Goal: Information Seeking & Learning: Find specific fact

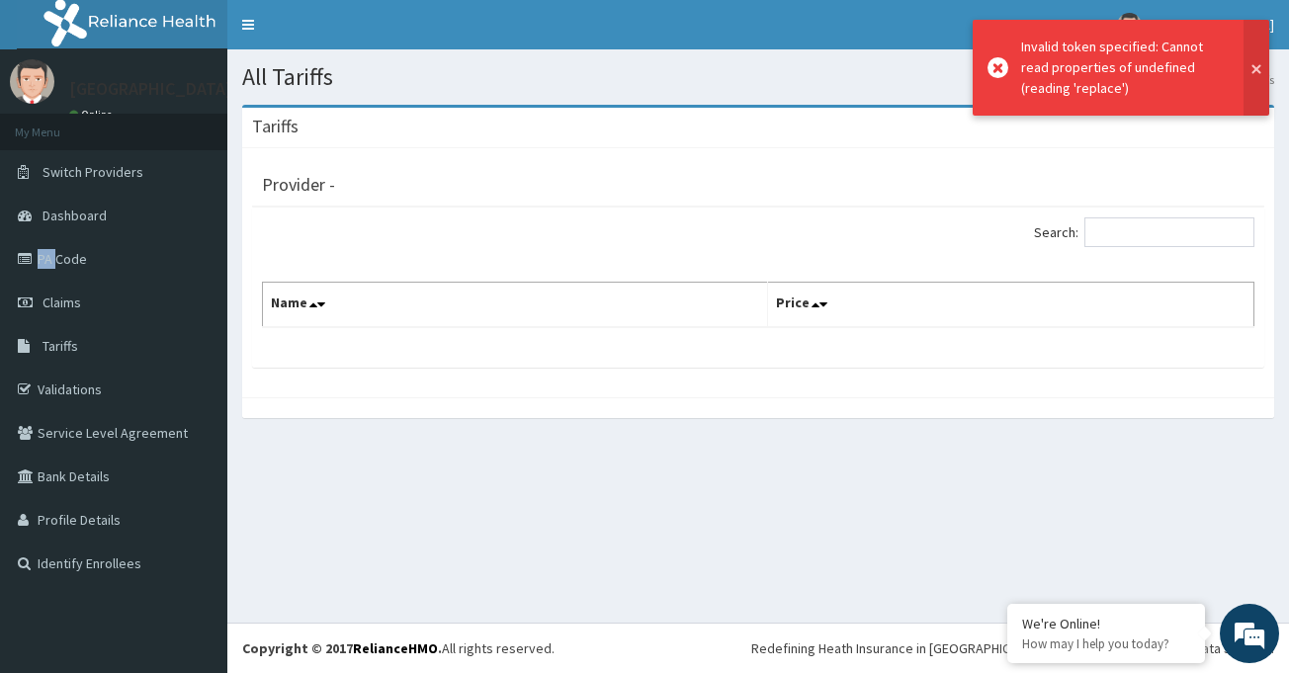
click at [1253, 64] on button at bounding box center [1257, 68] width 26 height 96
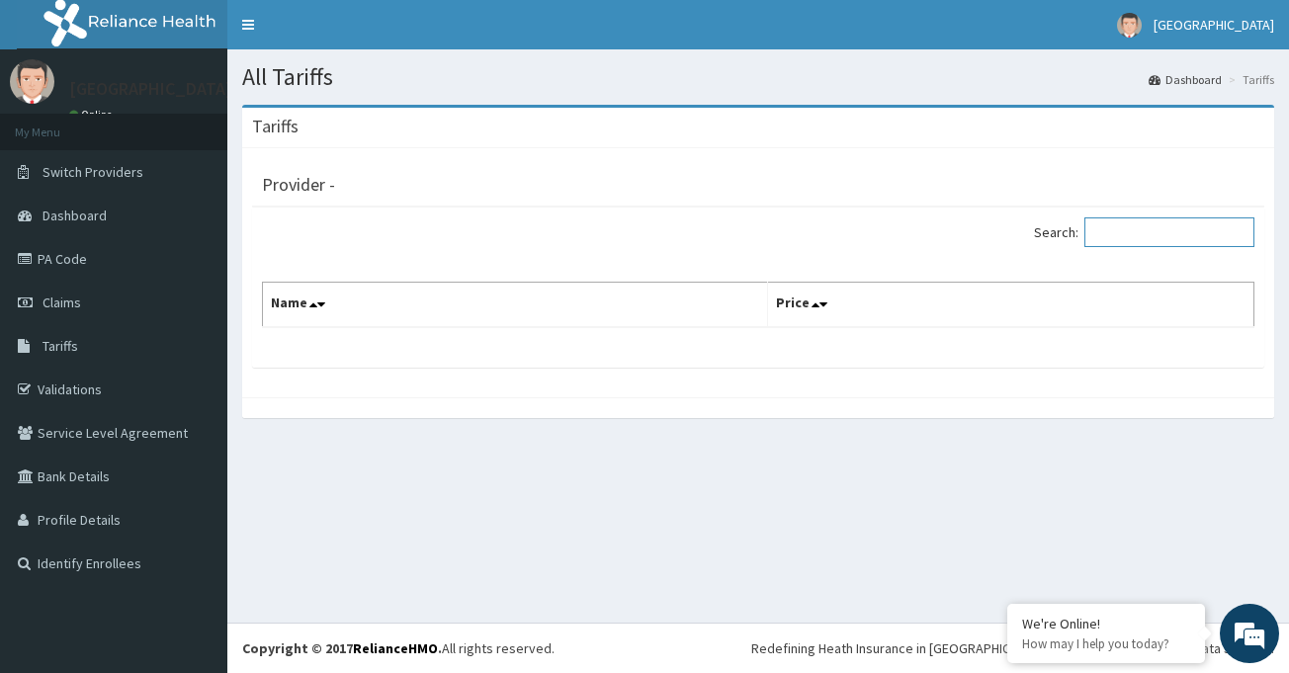
click at [1161, 238] on input "Search:" at bounding box center [1169, 232] width 170 height 30
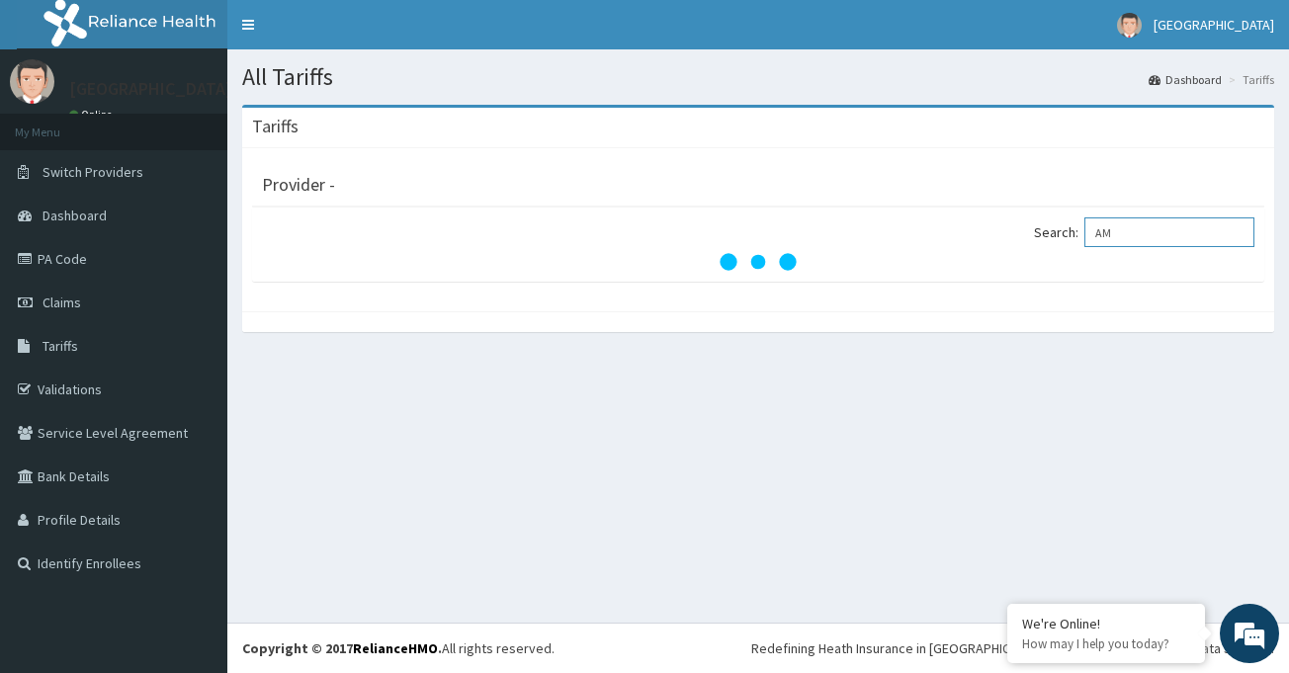
type input "A"
click at [33, 353] on icon at bounding box center [28, 346] width 20 height 14
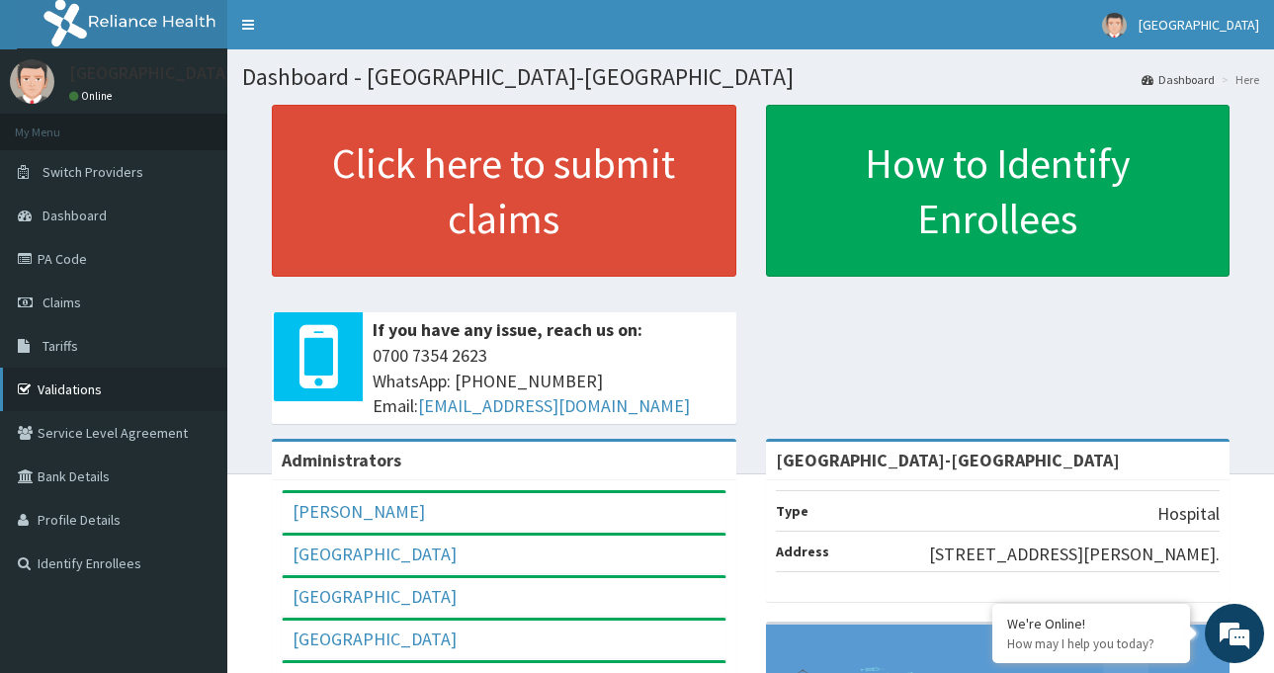
click at [48, 388] on link "Validations" at bounding box center [113, 389] width 227 height 43
click at [95, 355] on link "Tariffs" at bounding box center [113, 345] width 227 height 43
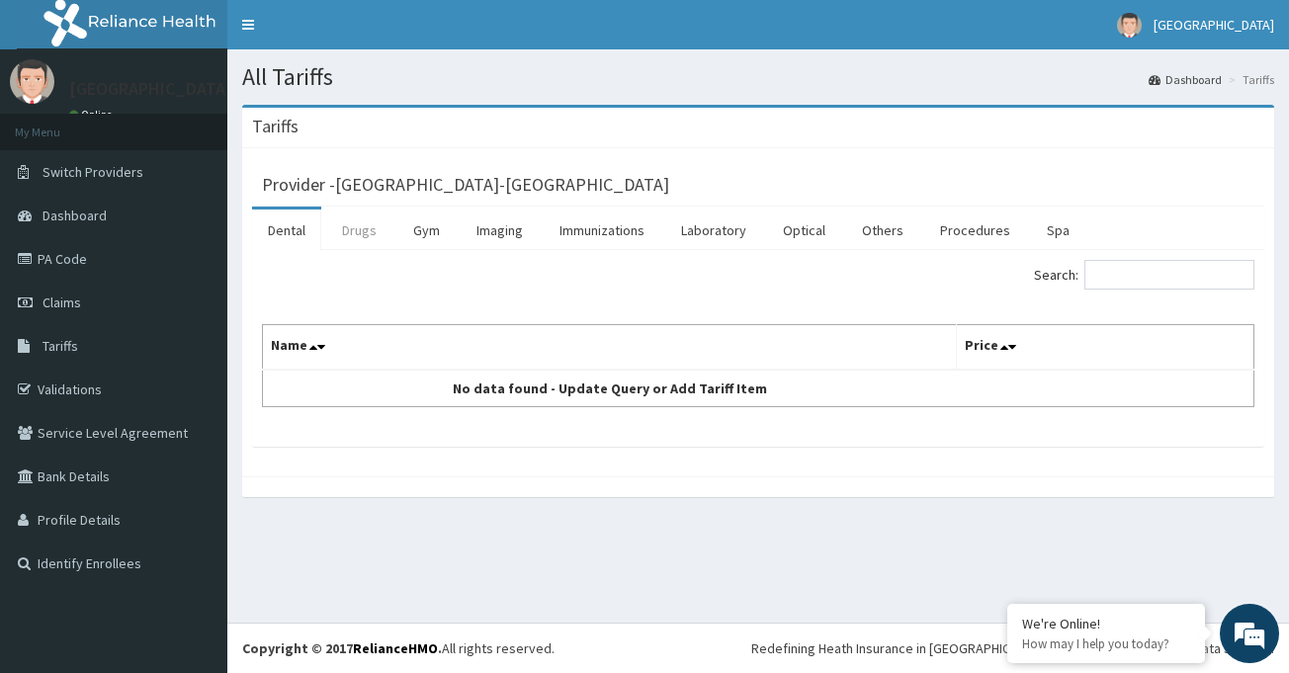
click at [328, 221] on link "Drugs" at bounding box center [359, 231] width 66 height 42
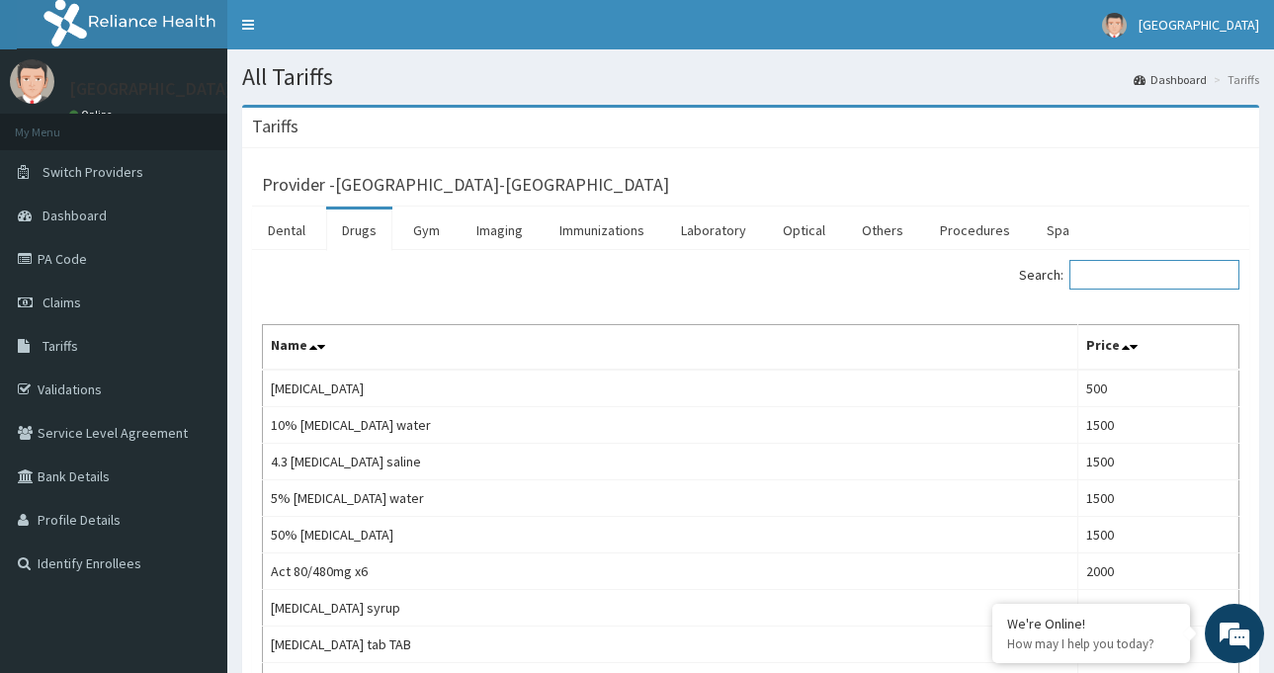
click at [1106, 277] on input "Search:" at bounding box center [1155, 275] width 170 height 30
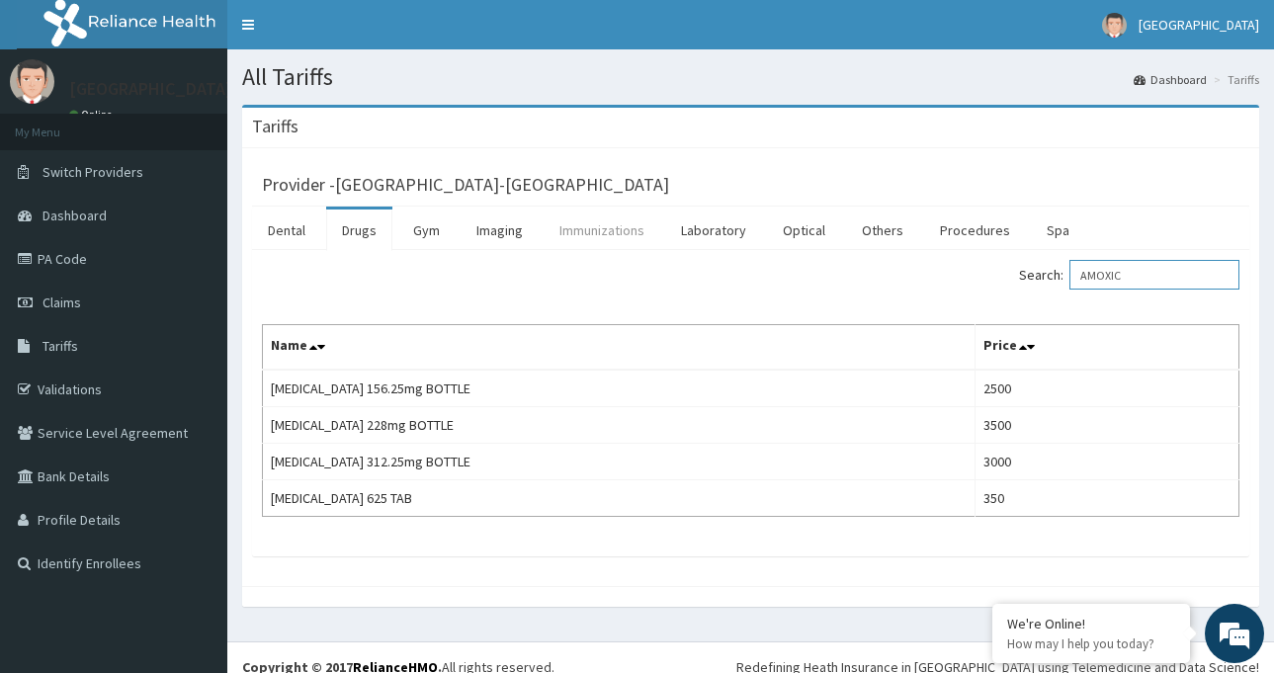
drag, startPoint x: 1151, startPoint y: 275, endPoint x: 593, endPoint y: 213, distance: 561.0
click at [596, 229] on div "Dental Drugs Gym Imaging Immunizations Laboratory Optical Others Procedures Spa…" at bounding box center [750, 382] width 997 height 350
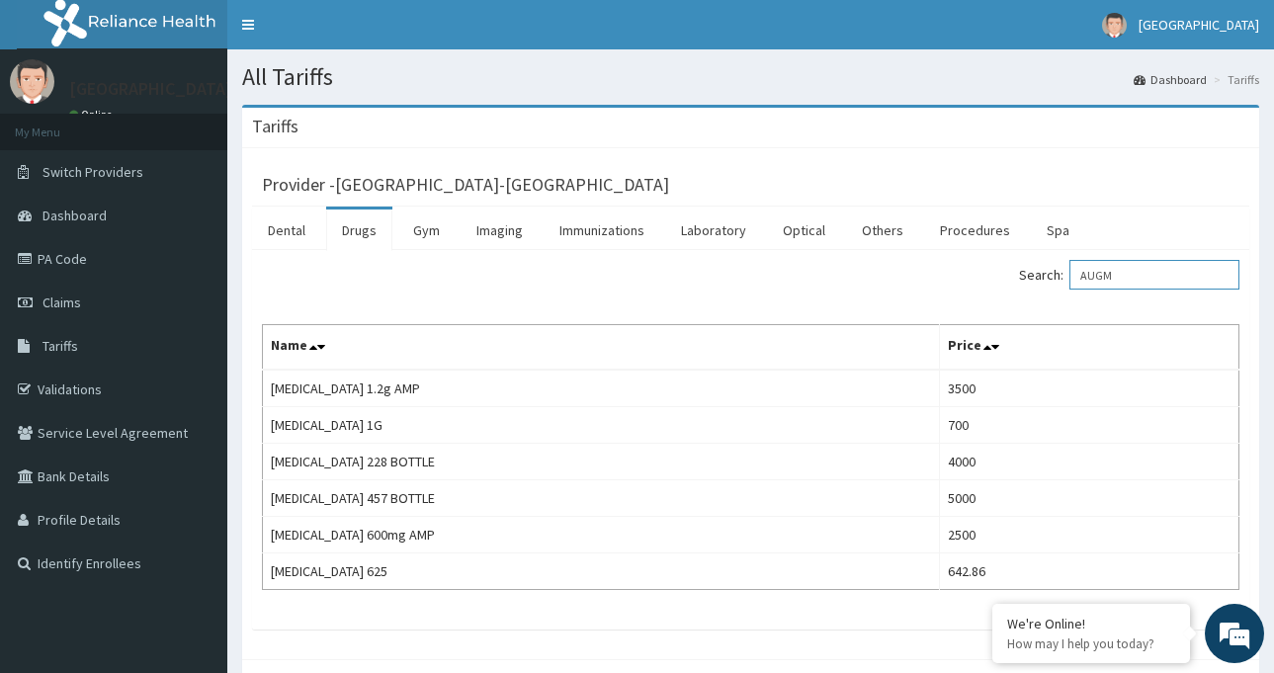
type input "AUGM"
